Goal: Task Accomplishment & Management: Manage account settings

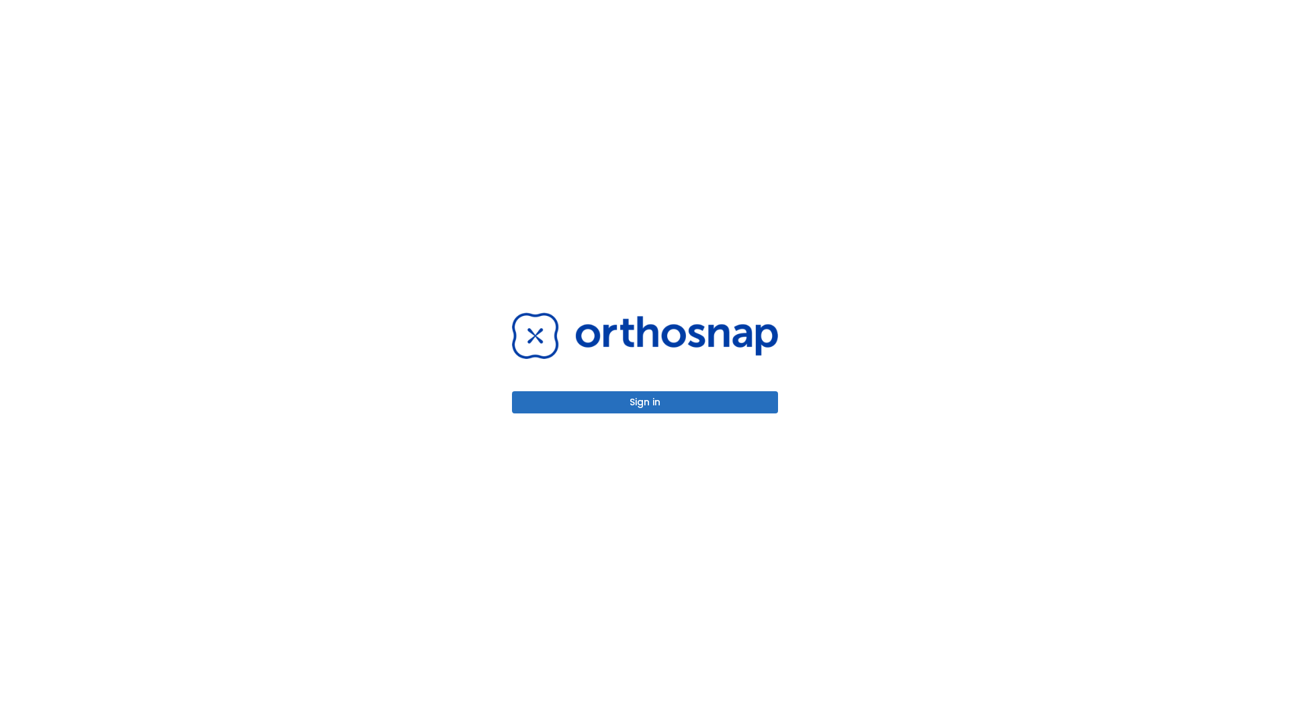
click at [645, 402] on button "Sign in" at bounding box center [645, 402] width 266 height 22
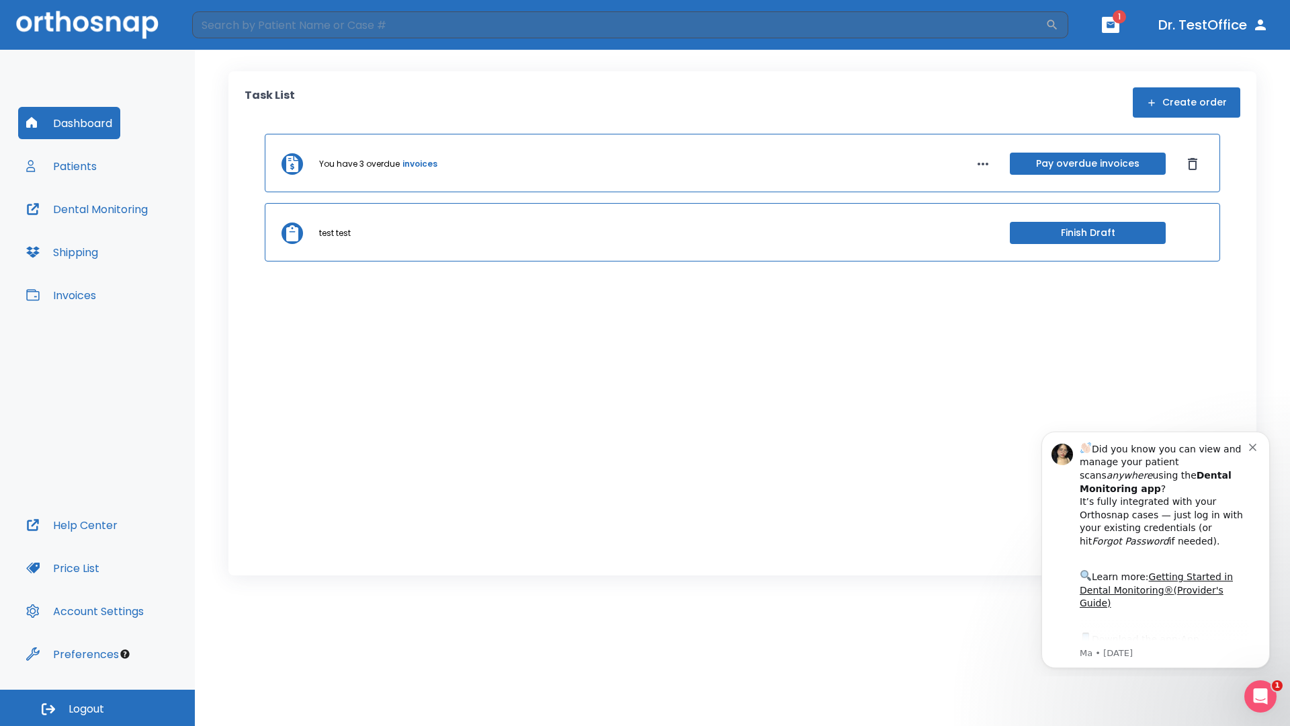
click at [97, 708] on span "Logout" at bounding box center [87, 708] width 36 height 15
